Goal: Task Accomplishment & Management: Manage account settings

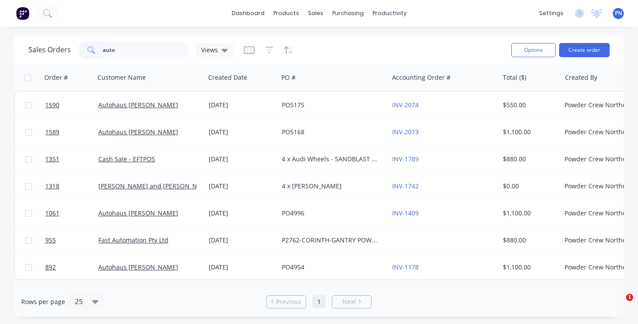
click at [127, 50] on input "auto" at bounding box center [146, 50] width 86 height 18
drag, startPoint x: 0, startPoint y: 0, endPoint x: 66, endPoint y: 50, distance: 83.2
click at [67, 50] on div "Sales Orders auto Views" at bounding box center [130, 50] width 205 height 18
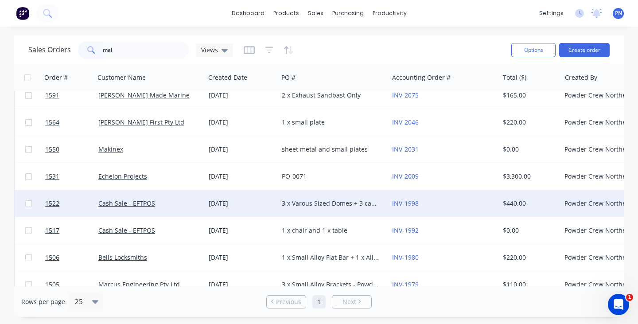
scroll to position [41, 0]
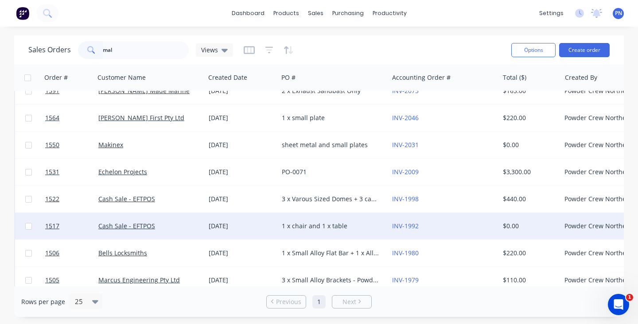
type input "mal"
click at [188, 224] on div "Cash Sale - EFTPOS" at bounding box center [147, 225] width 98 height 9
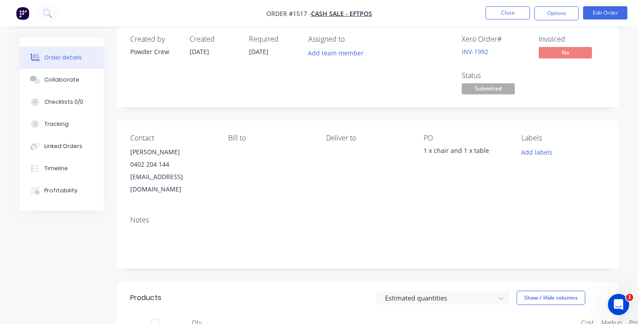
scroll to position [22, 0]
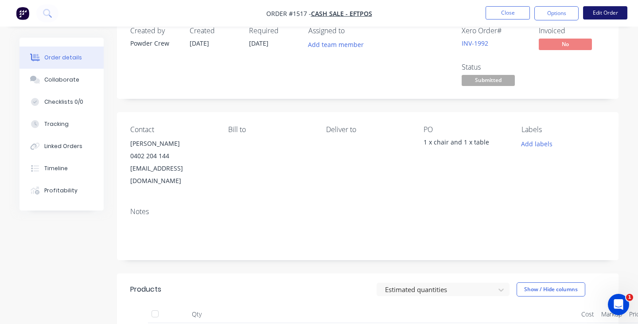
click at [612, 11] on button "Edit Order" at bounding box center [605, 12] width 44 height 13
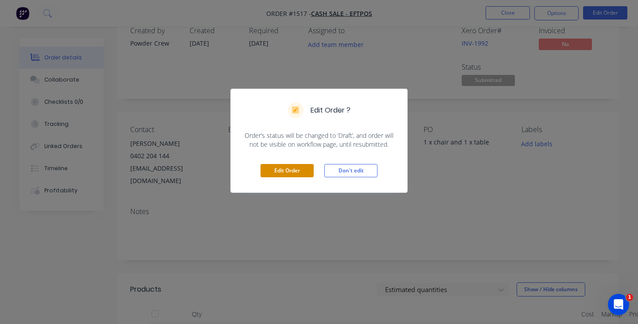
click at [284, 175] on button "Edit Order" at bounding box center [286, 170] width 53 height 13
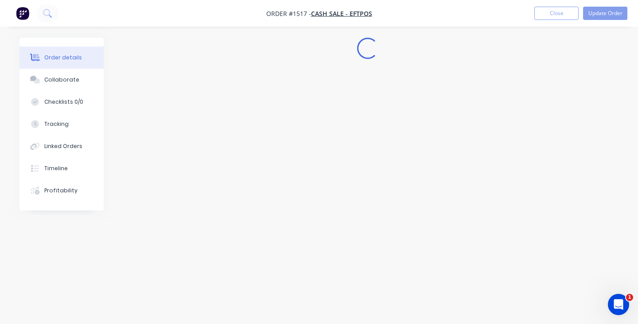
scroll to position [0, 0]
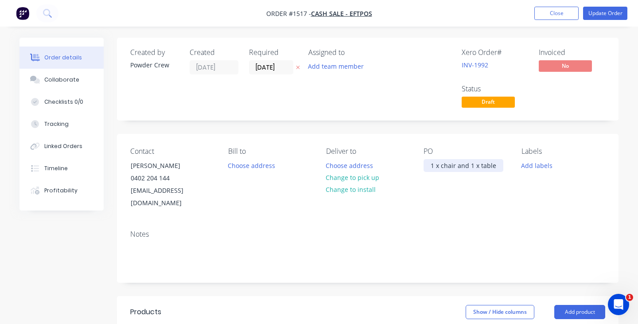
click at [434, 166] on div "1 x chair and 1 x table" at bounding box center [463, 165] width 80 height 13
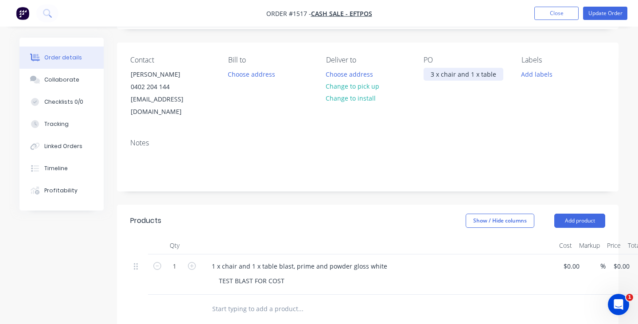
scroll to position [104, 0]
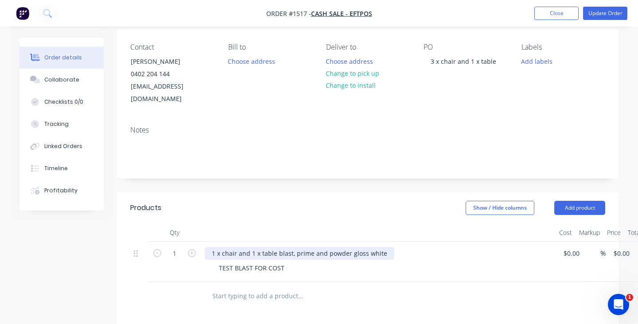
click at [215, 247] on div "1 x chair and 1 x table blast, prime and powder gloss white" at bounding box center [300, 253] width 190 height 13
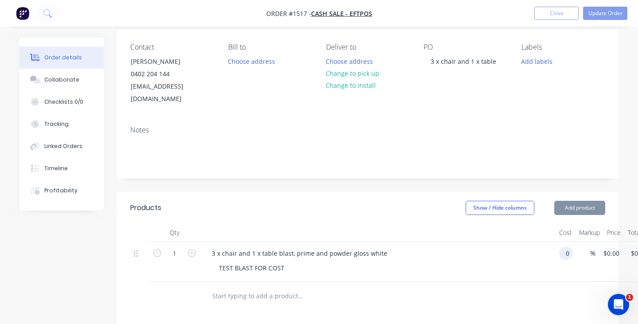
click at [568, 247] on input "0" at bounding box center [567, 253] width 10 height 13
type input "$800.00"
click at [486, 261] on div "TEST BLAST FOR COST" at bounding box center [382, 267] width 340 height 13
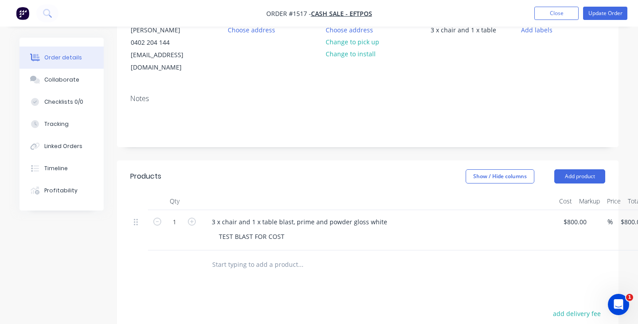
scroll to position [139, 0]
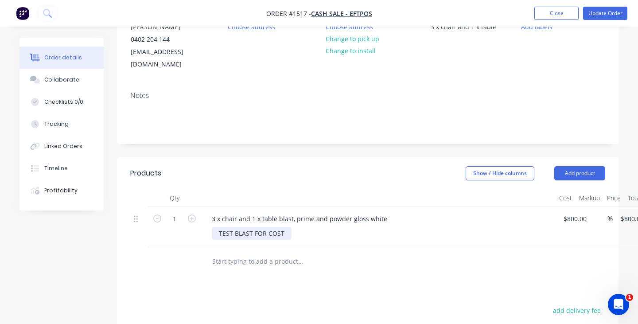
click at [257, 227] on div "TEST BLAST FOR COST" at bounding box center [252, 233] width 80 height 13
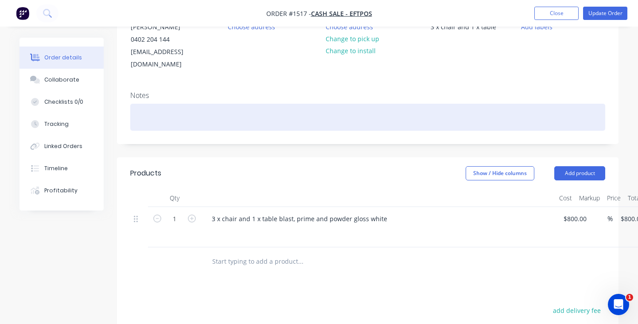
click at [472, 104] on div at bounding box center [367, 117] width 475 height 27
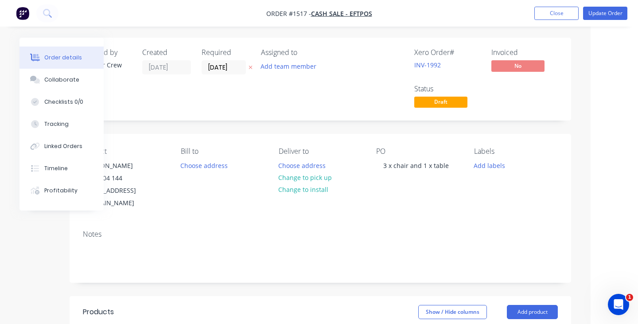
scroll to position [0, 0]
